Goal: Information Seeking & Learning: Learn about a topic

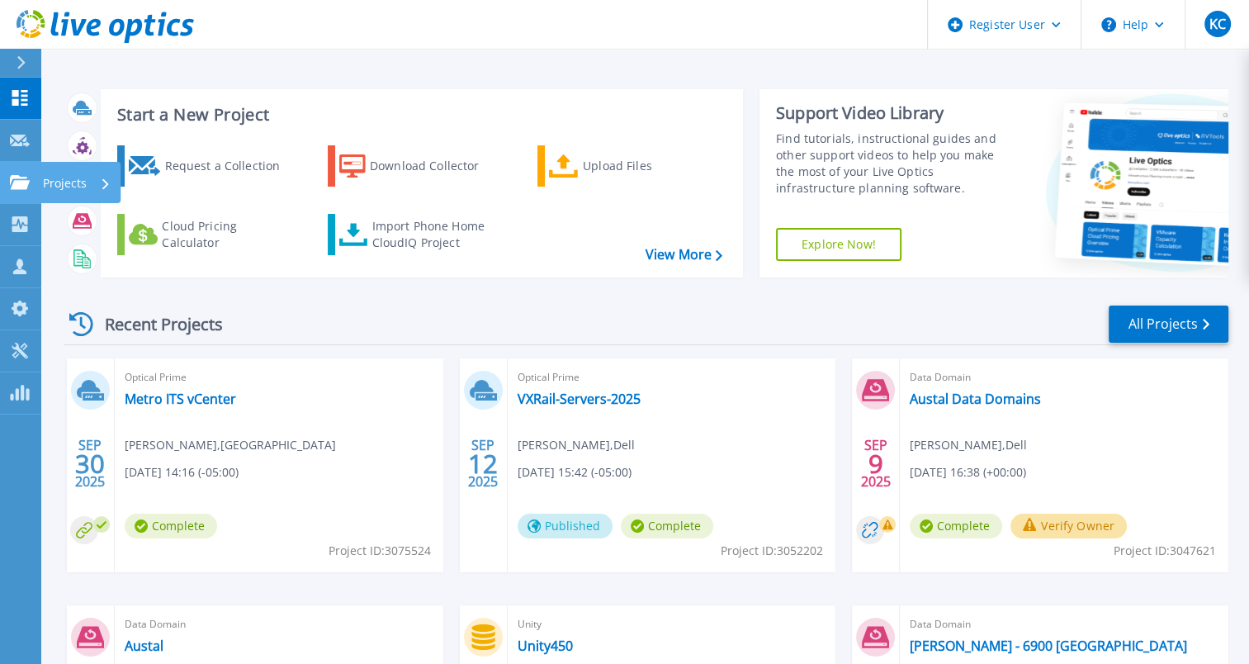
click at [24, 190] on link "Projects Projects" at bounding box center [20, 183] width 41 height 42
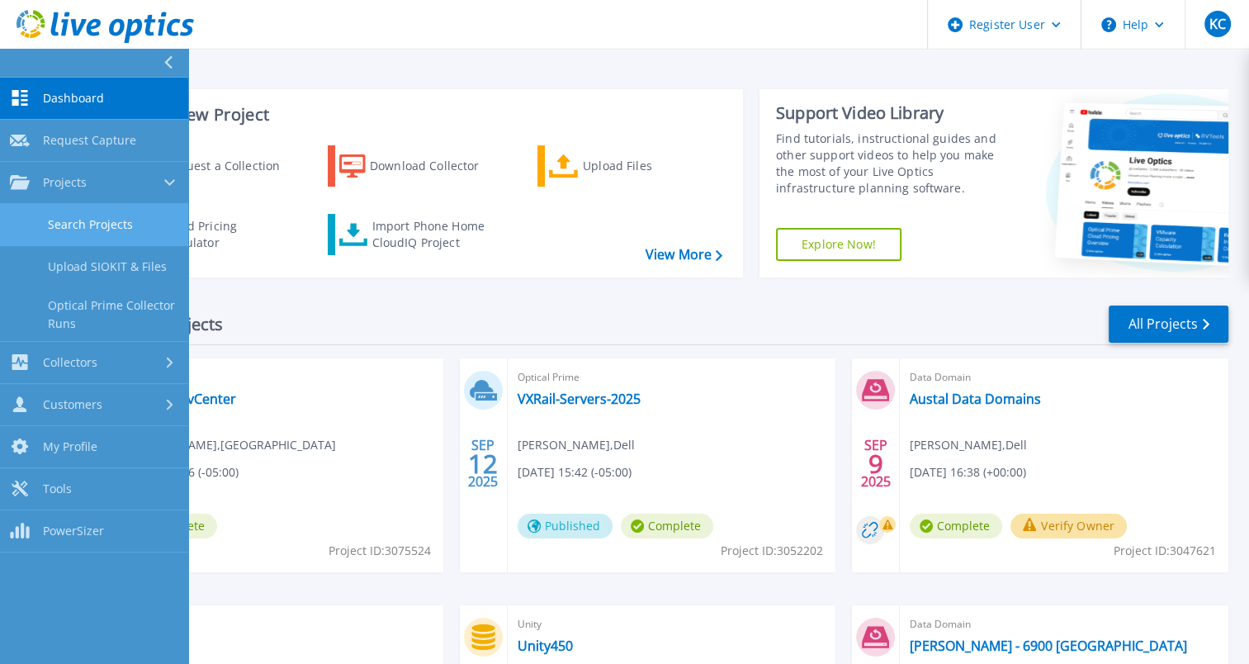
click at [82, 226] on link "Search Projects" at bounding box center [94, 225] width 188 height 42
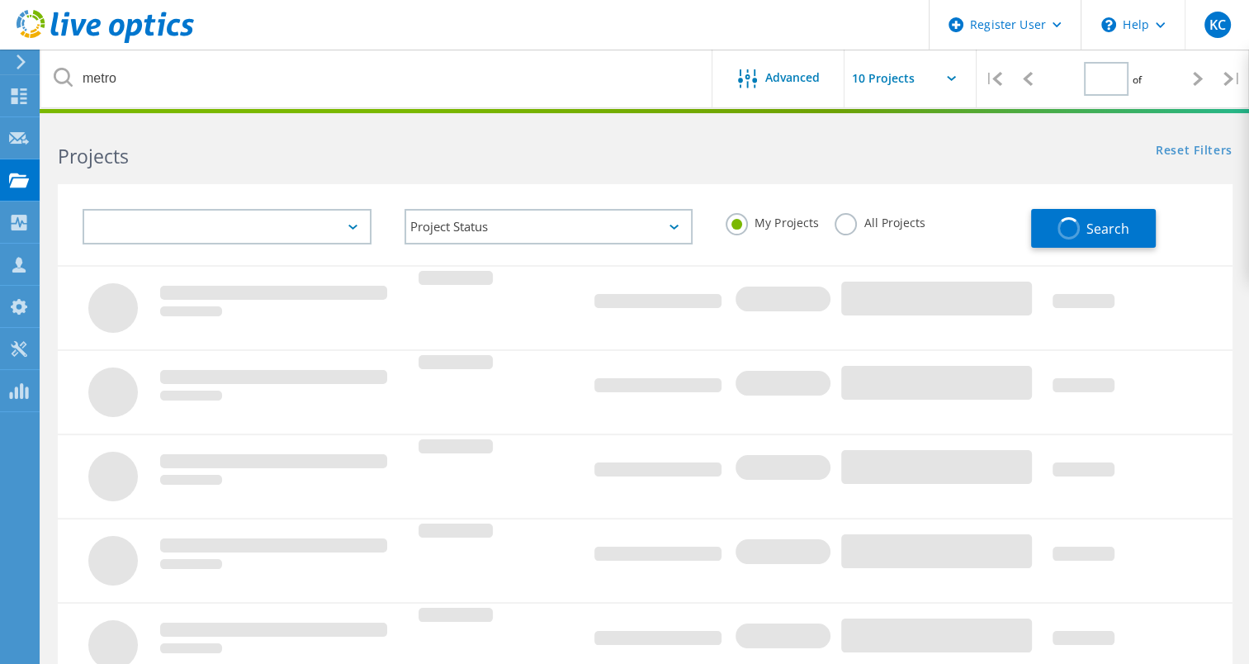
type input "1"
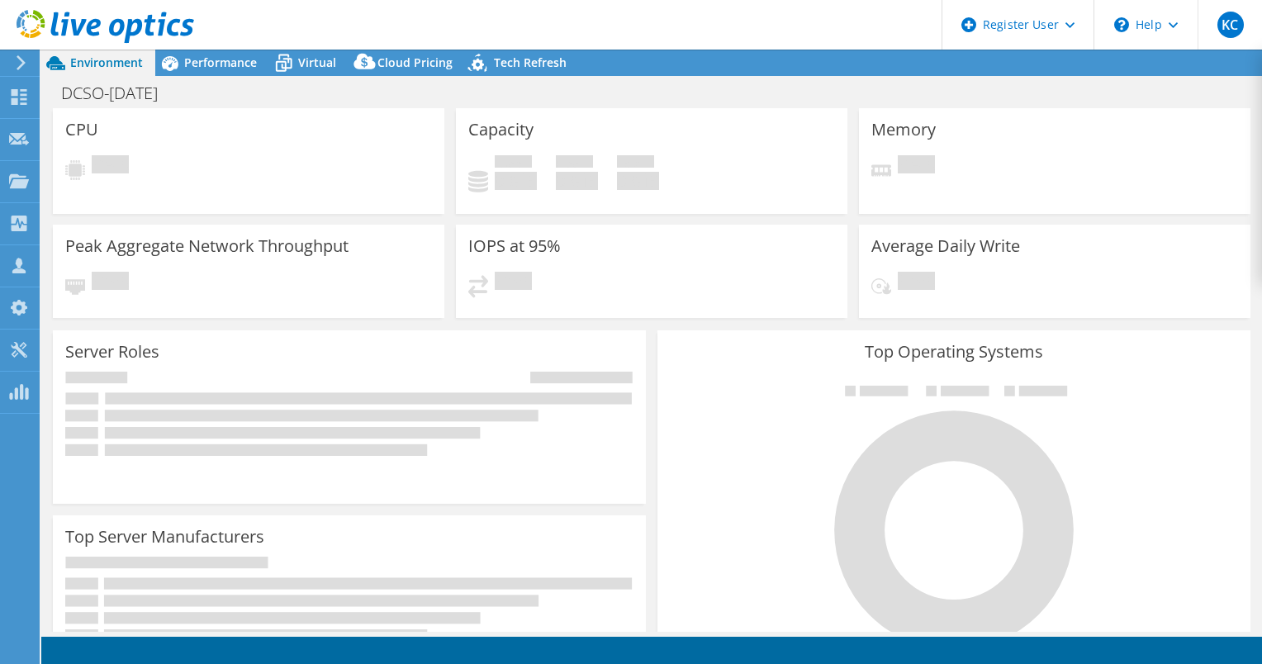
select select "USD"
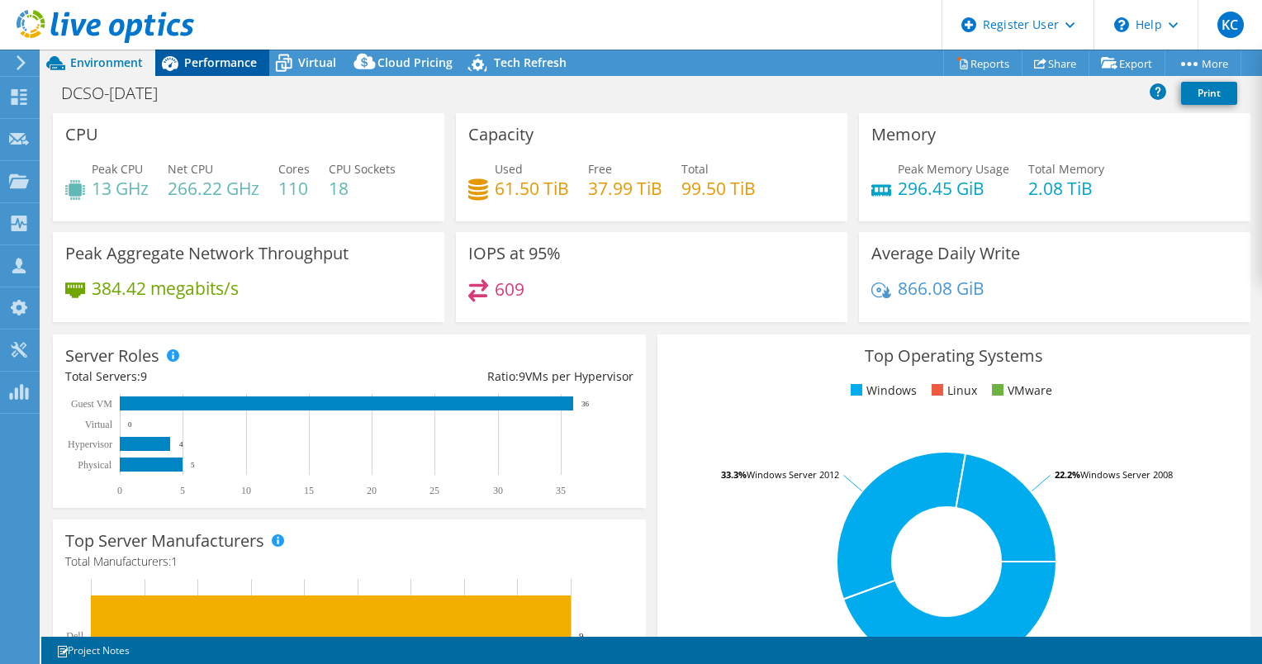
click at [228, 60] on span "Performance" at bounding box center [220, 63] width 73 height 16
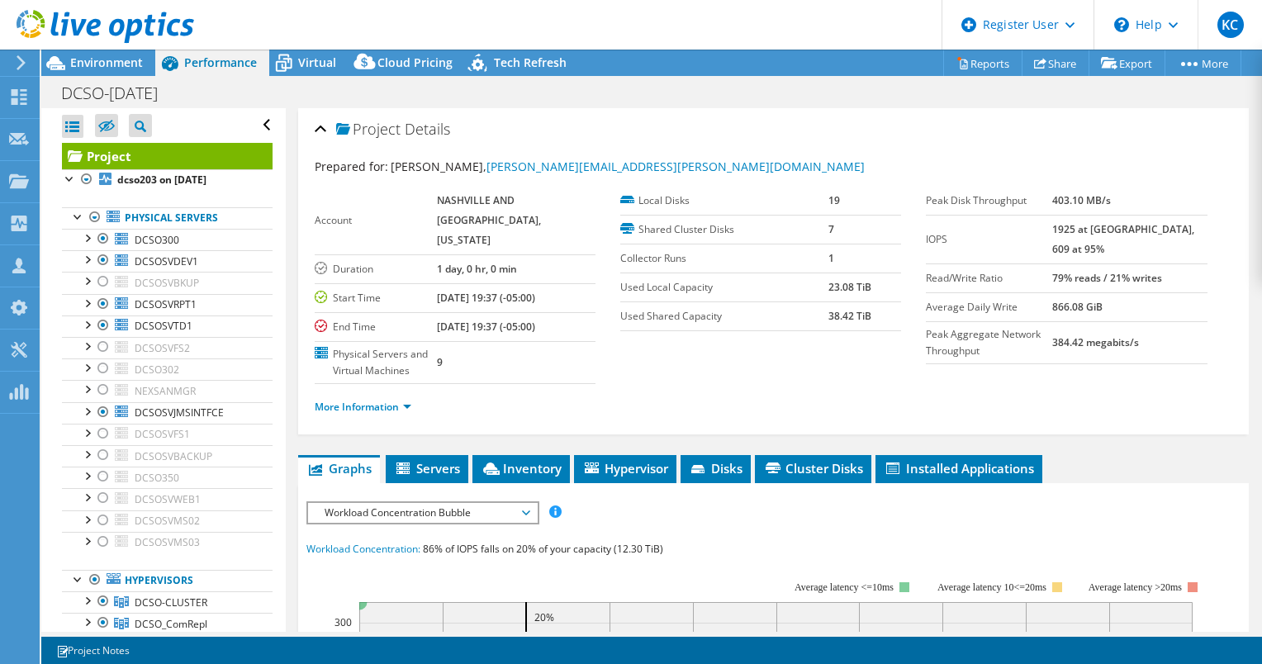
click at [424, 173] on div "Prepared for: Robert Daniel, Robert.Daniel@nashvillesheriff.gov" at bounding box center [773, 167] width 917 height 19
click at [178, 294] on link "DCSOSVRPT1" at bounding box center [167, 304] width 211 height 21
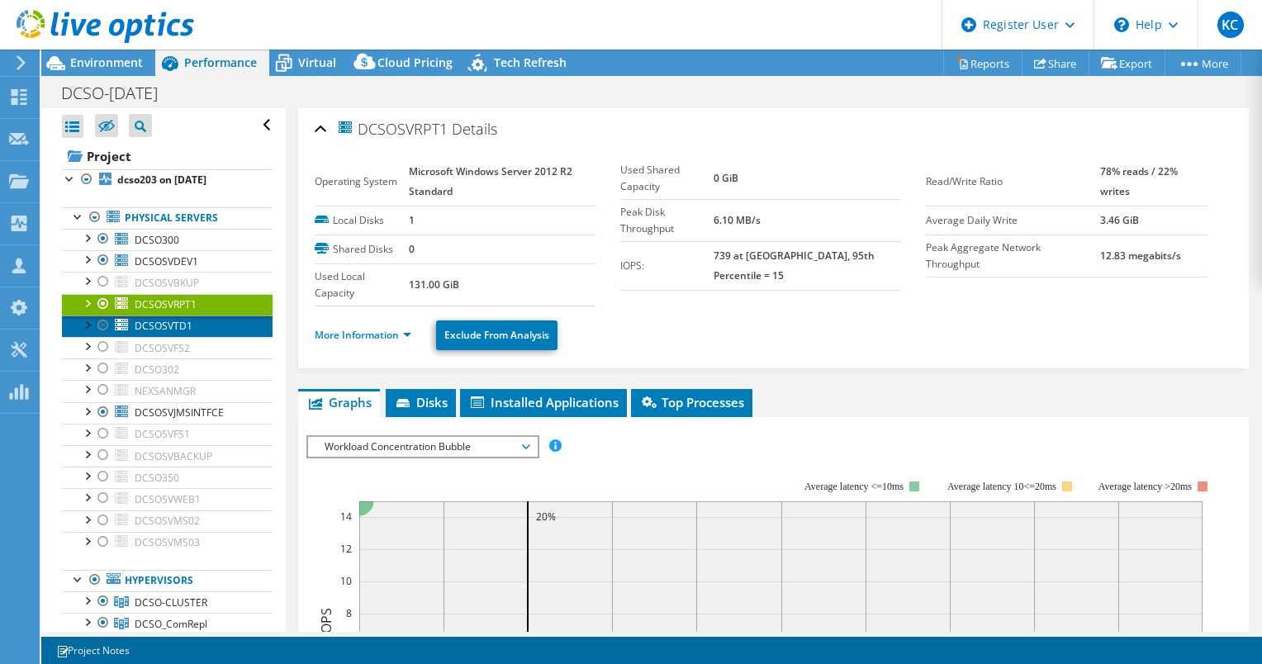
click at [192, 318] on link "DCSOSVTD1" at bounding box center [167, 325] width 211 height 21
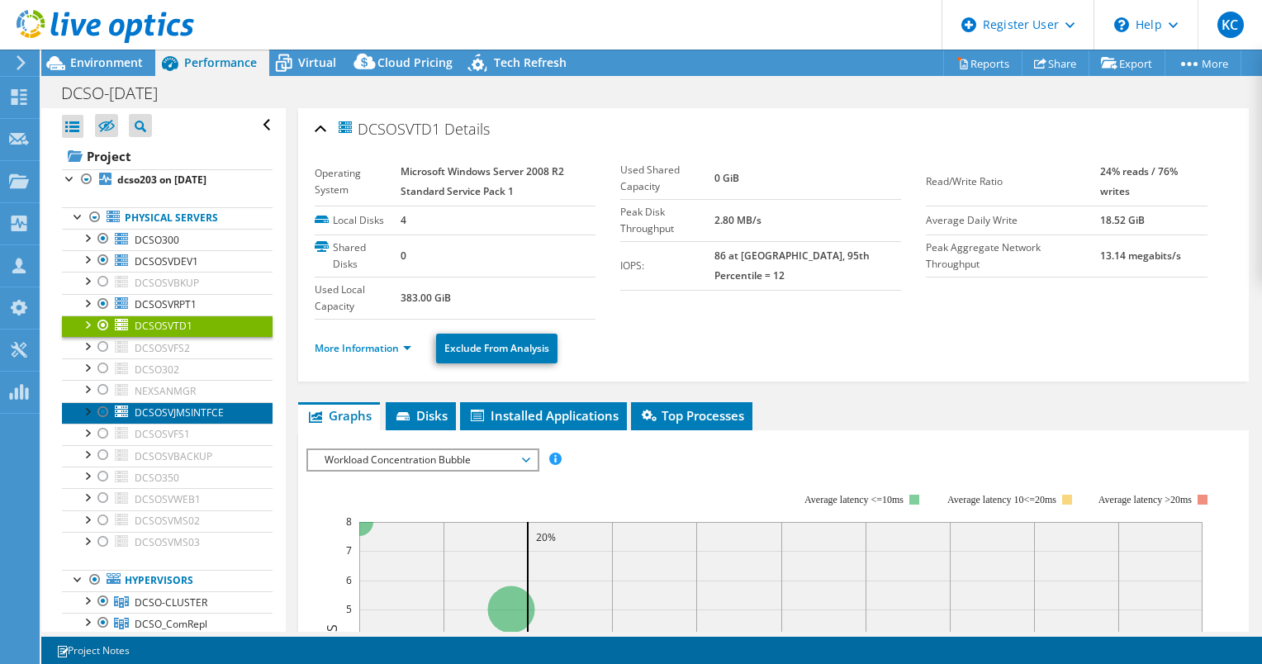
click at [182, 413] on span "DCSOSVJMSINTFCE" at bounding box center [179, 412] width 89 height 14
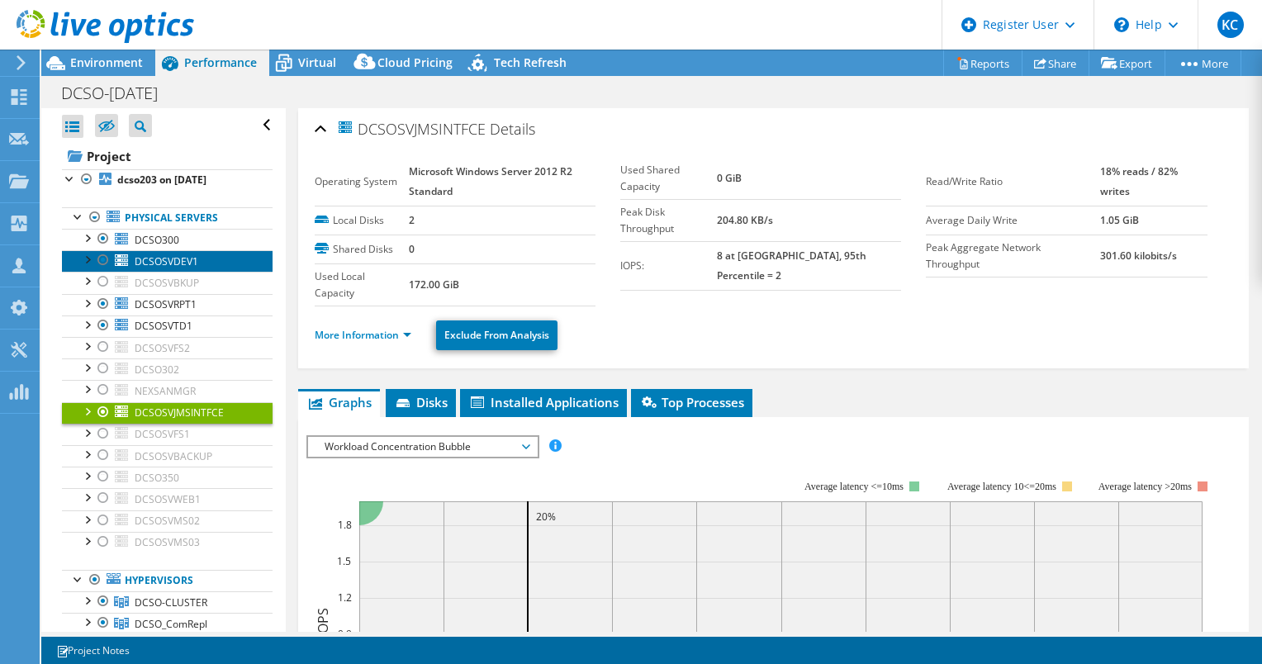
click at [169, 260] on span "DCSOSVDEV1" at bounding box center [167, 261] width 64 height 14
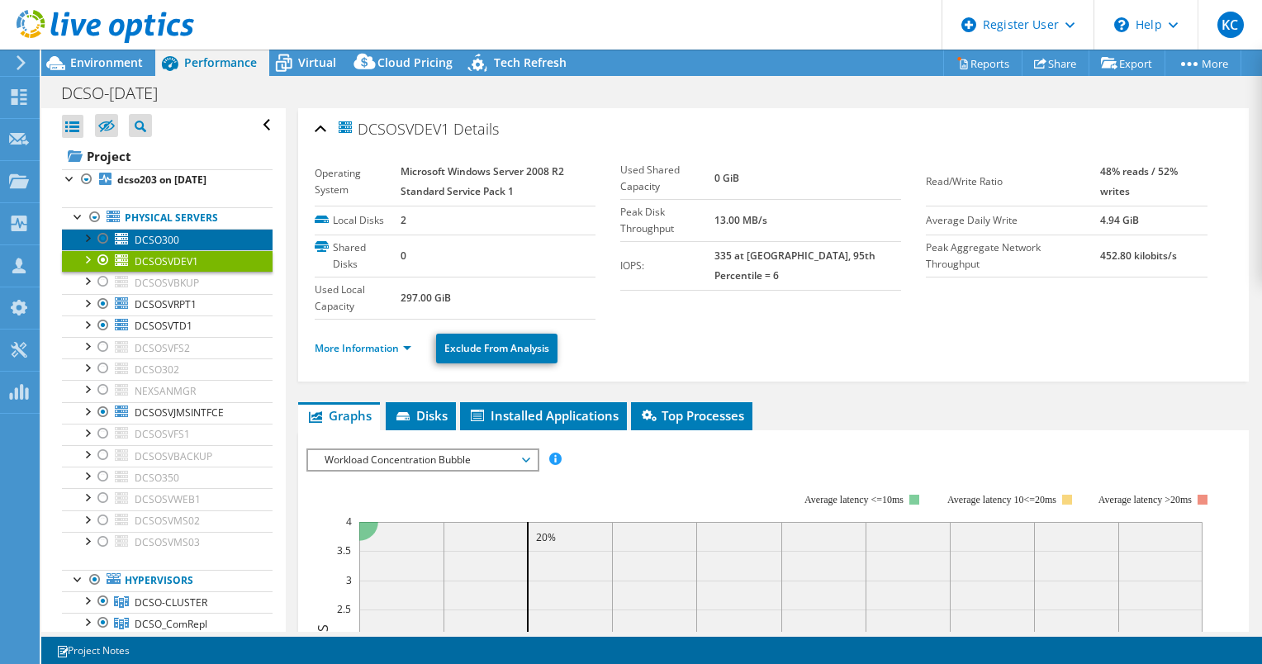
click at [168, 241] on span "DCSO300" at bounding box center [157, 240] width 45 height 14
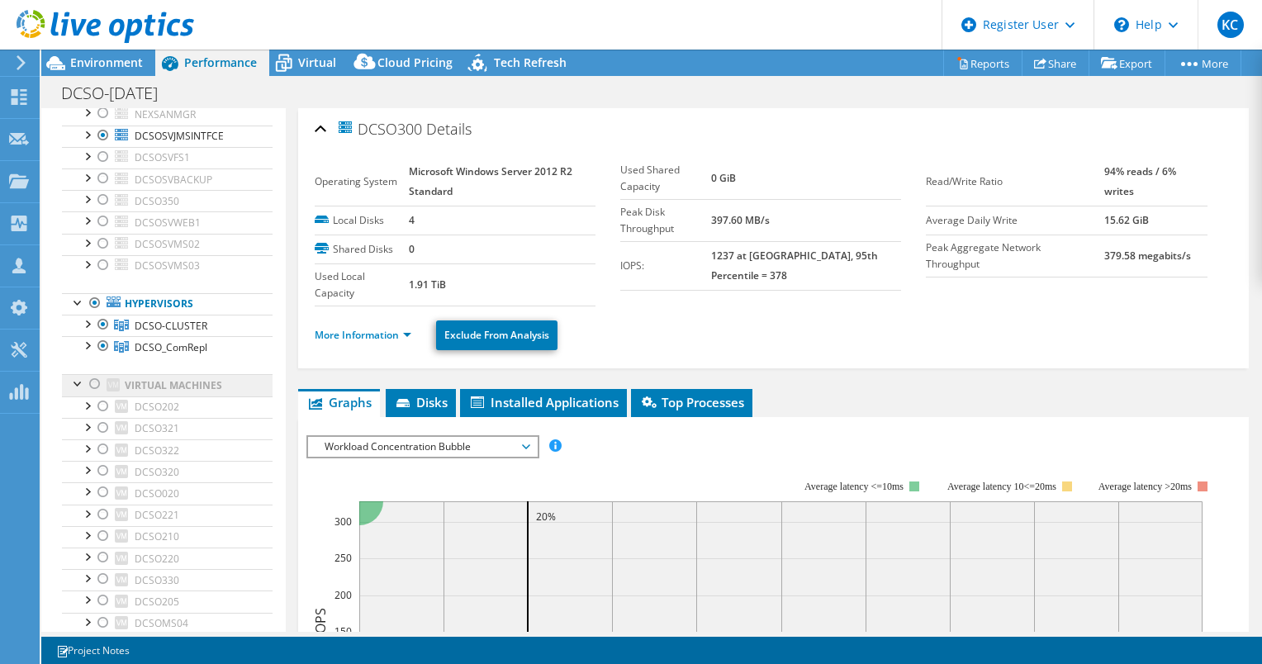
scroll to position [248, 0]
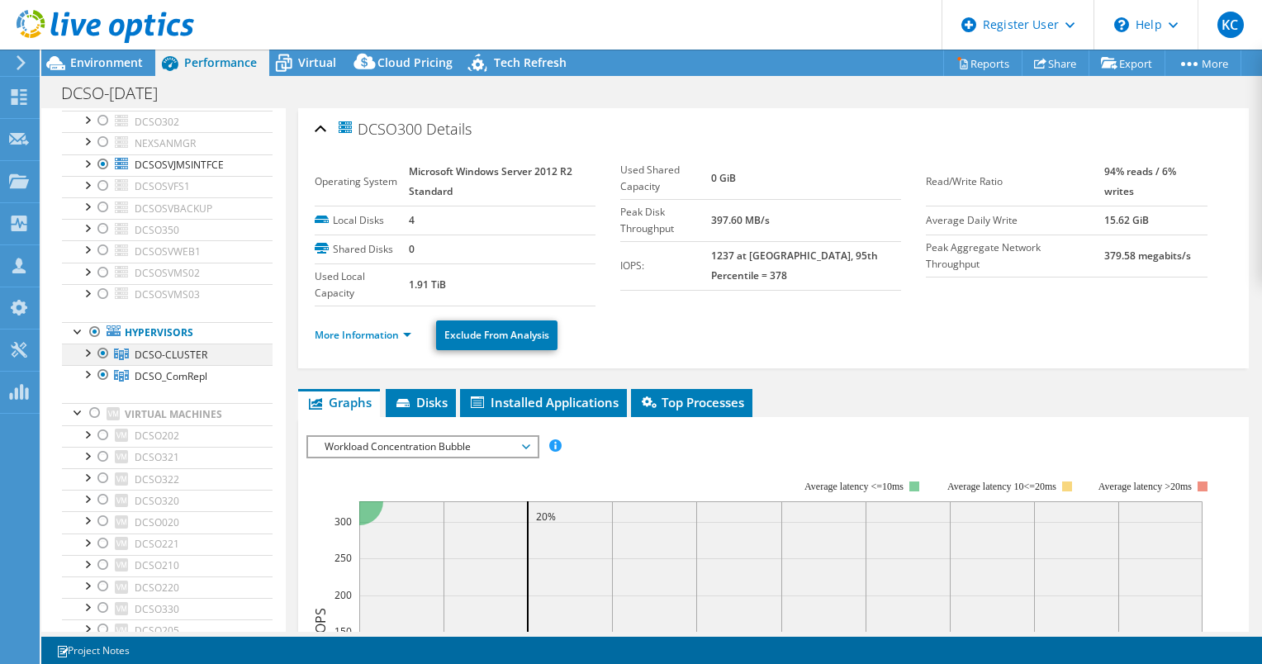
click at [88, 352] on div at bounding box center [86, 352] width 17 height 17
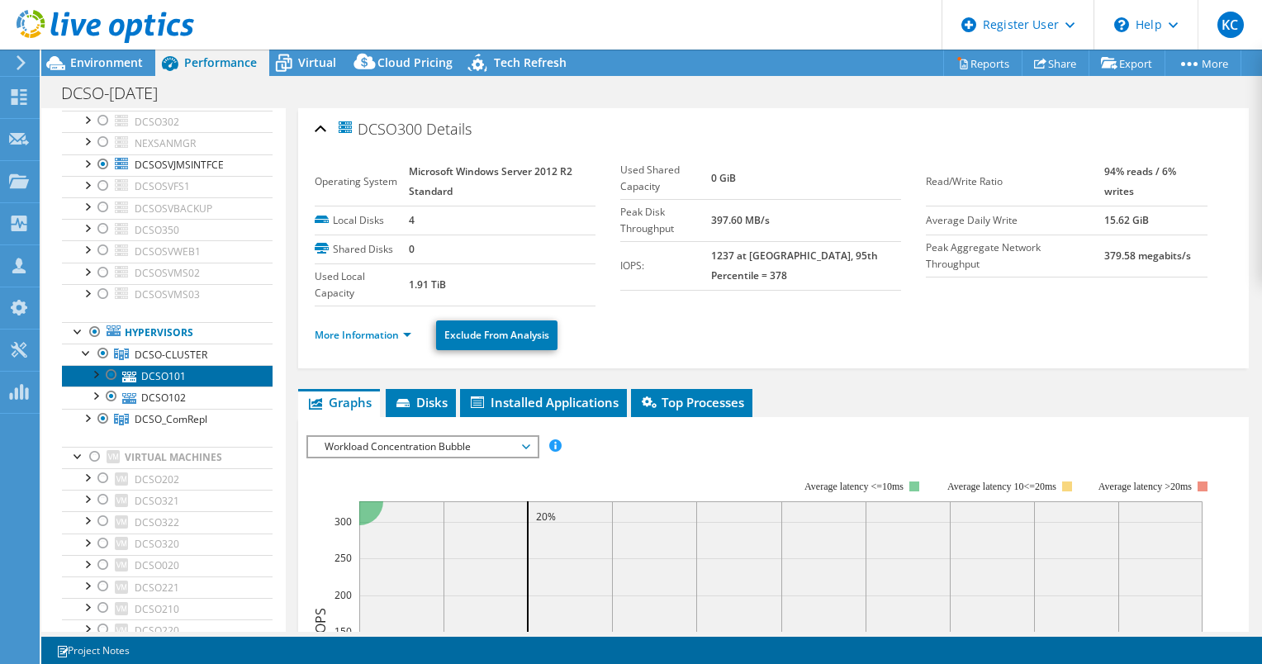
click at [151, 375] on link "DCSO101" at bounding box center [167, 375] width 211 height 21
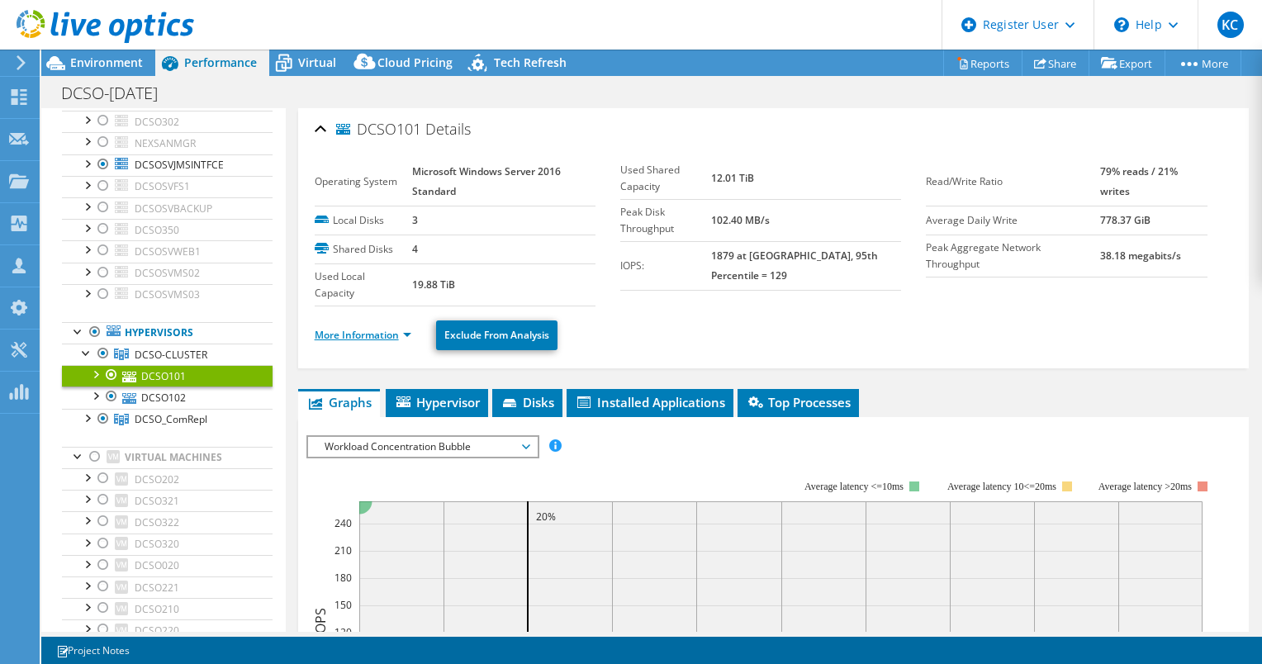
click at [344, 330] on link "More Information" at bounding box center [363, 335] width 97 height 14
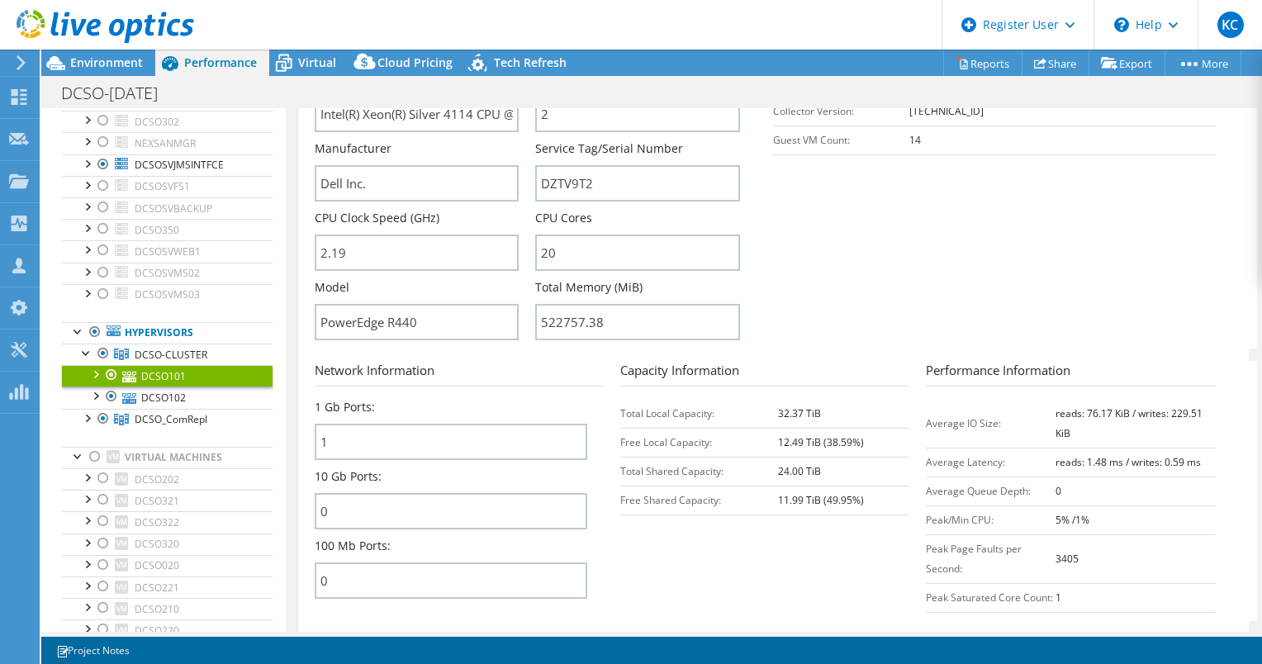
scroll to position [413, 0]
